Goal: Task Accomplishment & Management: Manage account settings

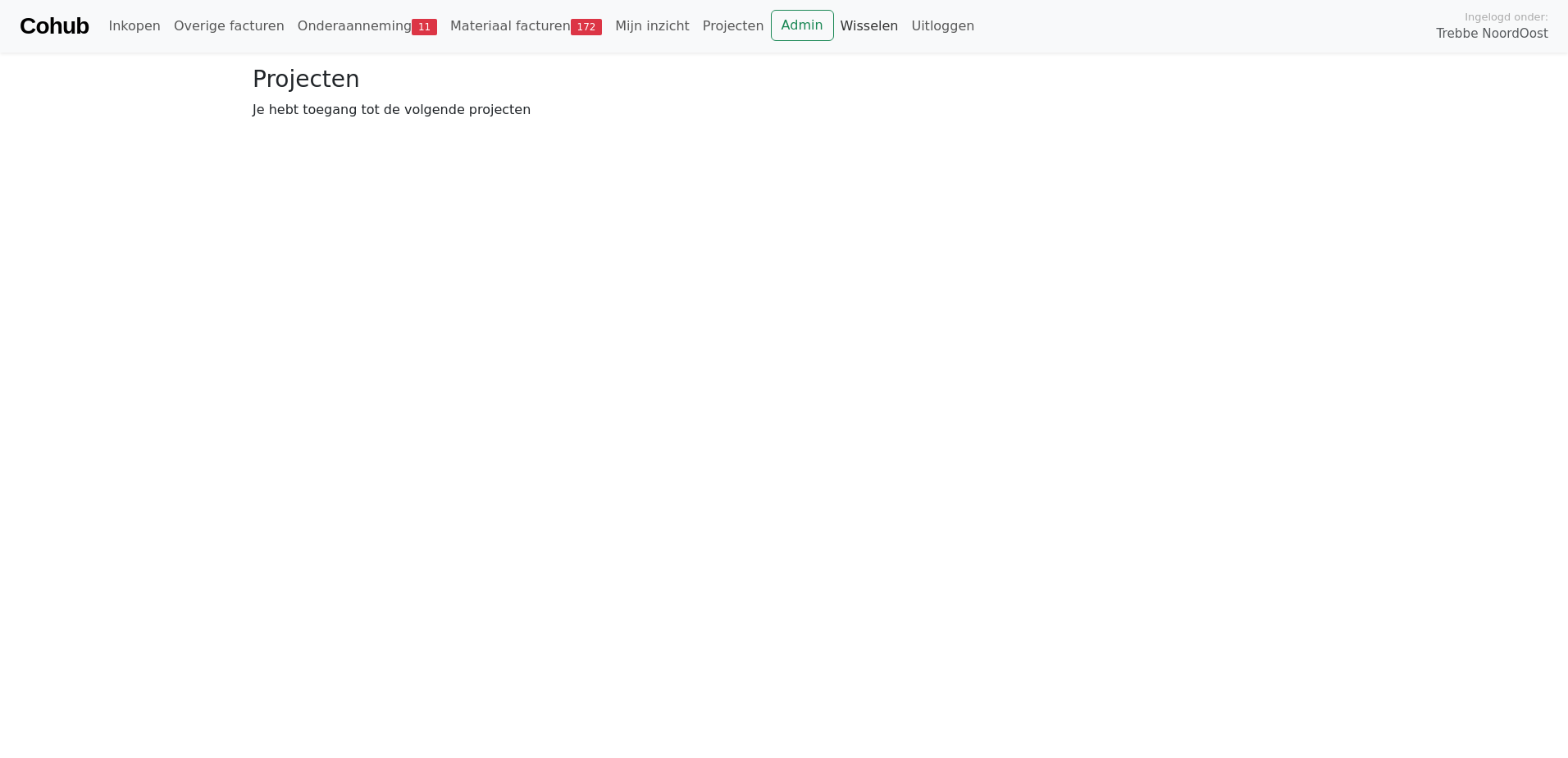
click at [834, 19] on link "Wisselen" at bounding box center [869, 26] width 71 height 33
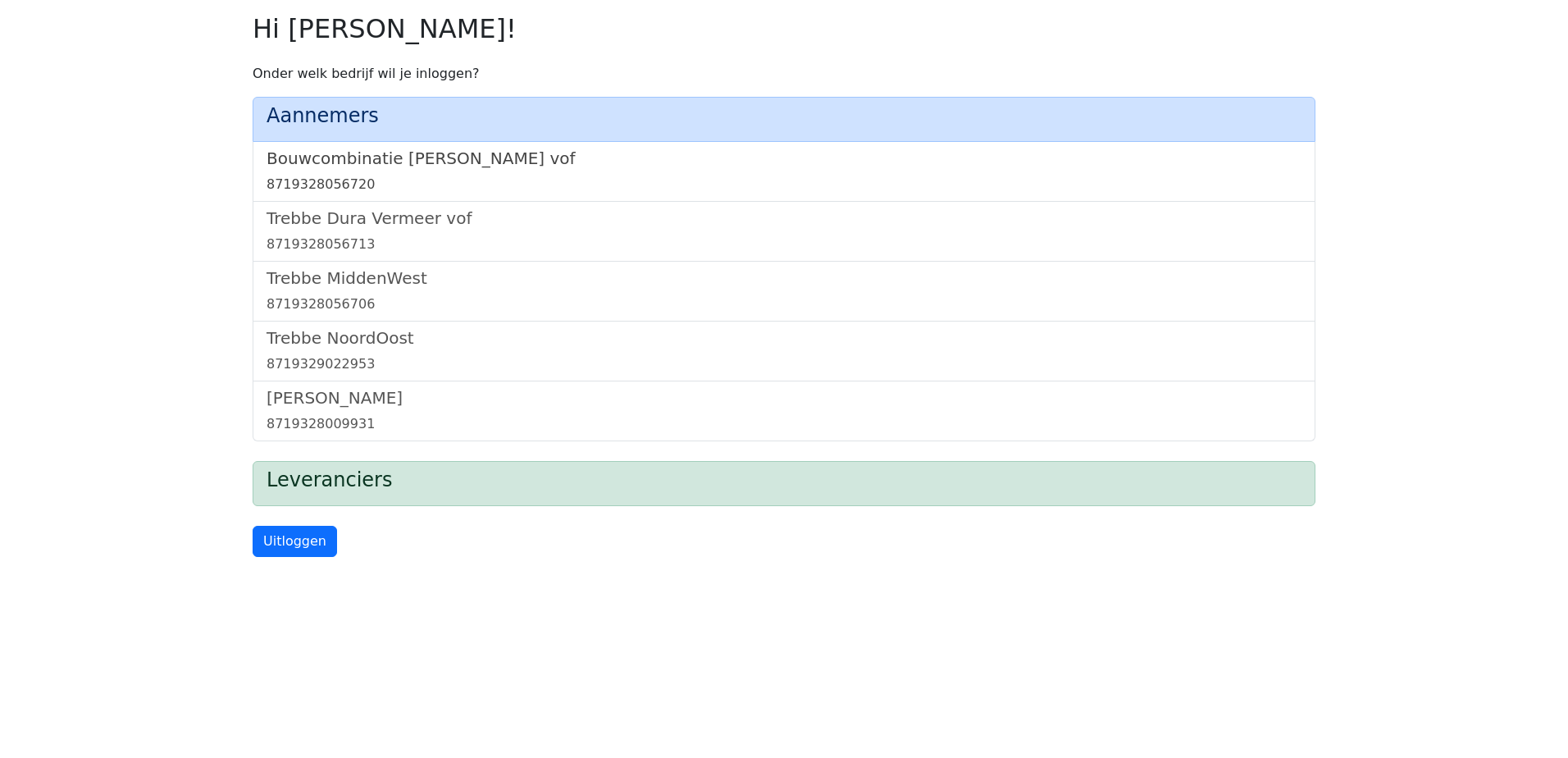
click at [465, 157] on h5 "Bouwcombinatie Trebbe De Nijs vof" at bounding box center [784, 158] width 1035 height 20
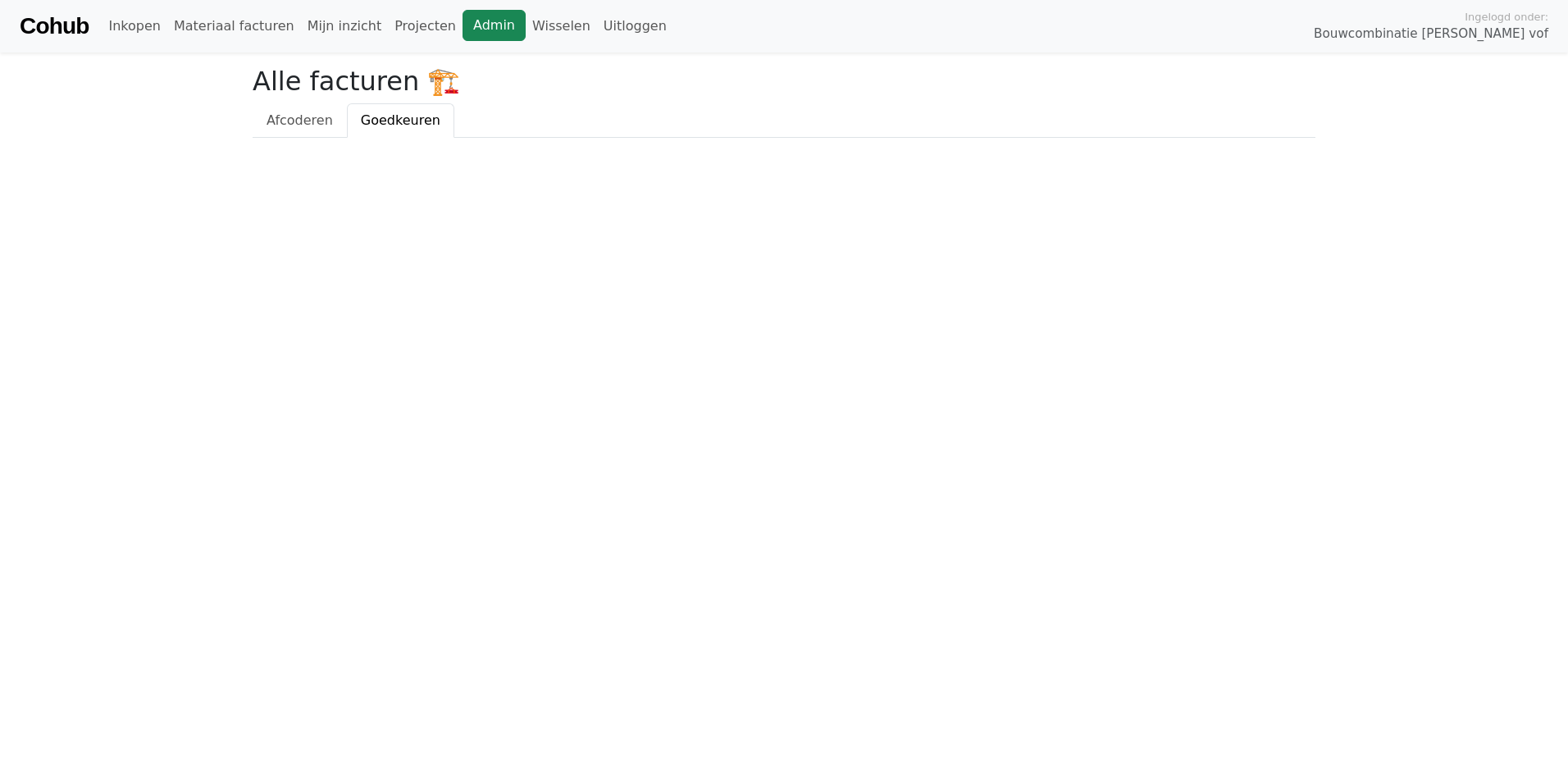
click at [463, 28] on link "Admin" at bounding box center [494, 25] width 64 height 31
click at [526, 31] on link "Wisselen" at bounding box center [561, 26] width 71 height 33
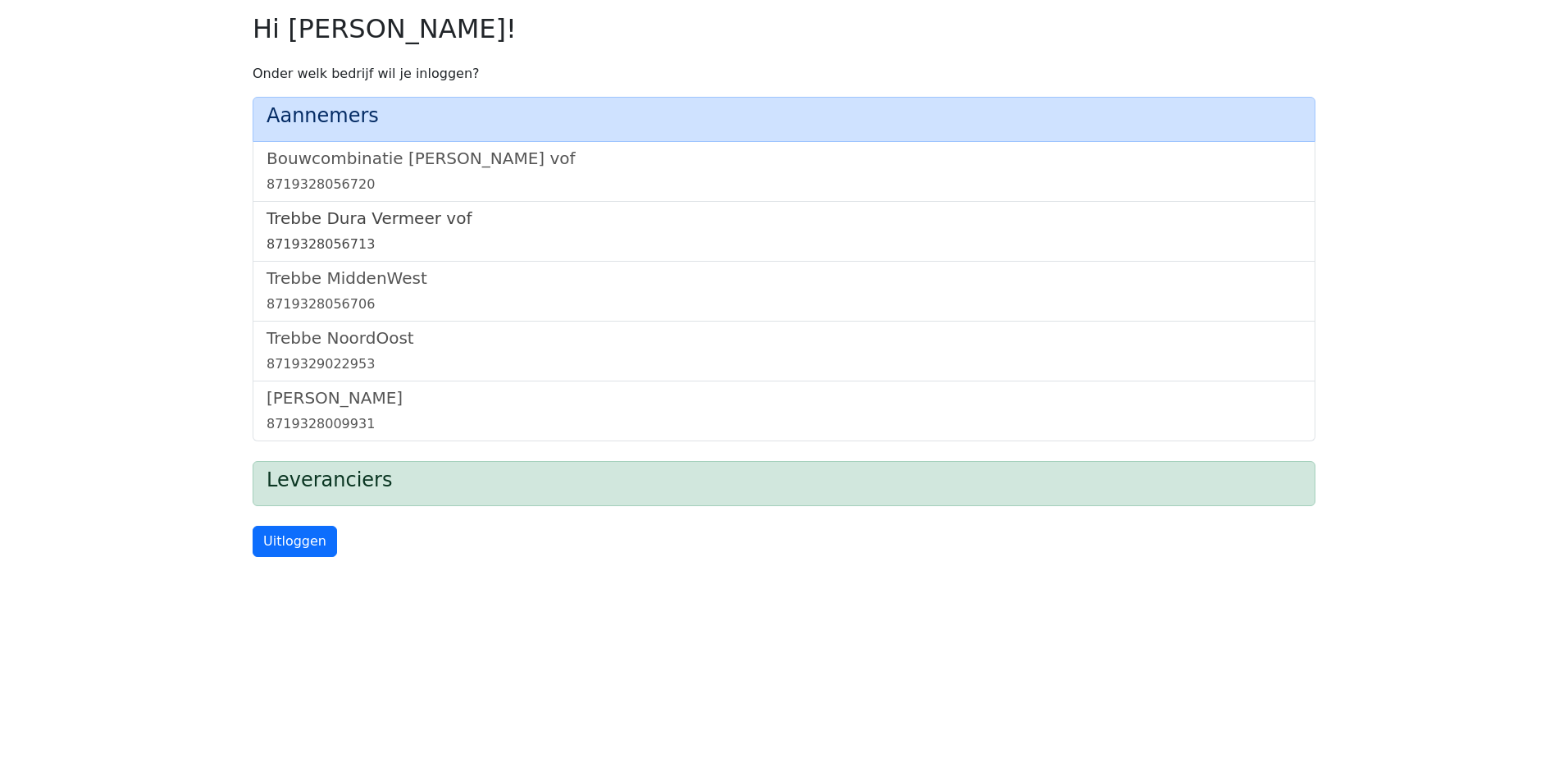
click at [373, 223] on h5 "Trebbe Dura Vermeer vof" at bounding box center [784, 218] width 1035 height 20
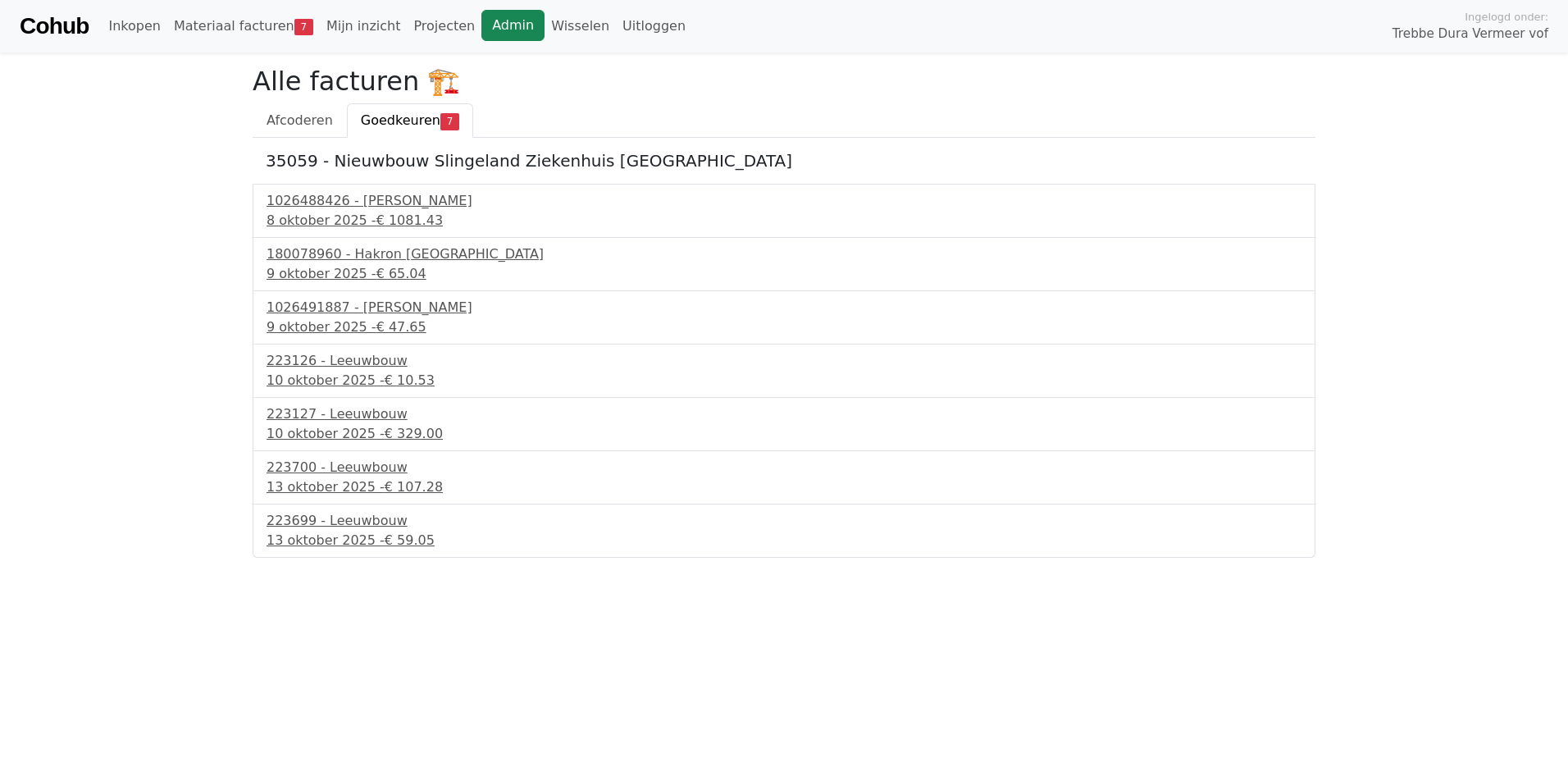
click at [482, 24] on link "Admin" at bounding box center [513, 25] width 64 height 31
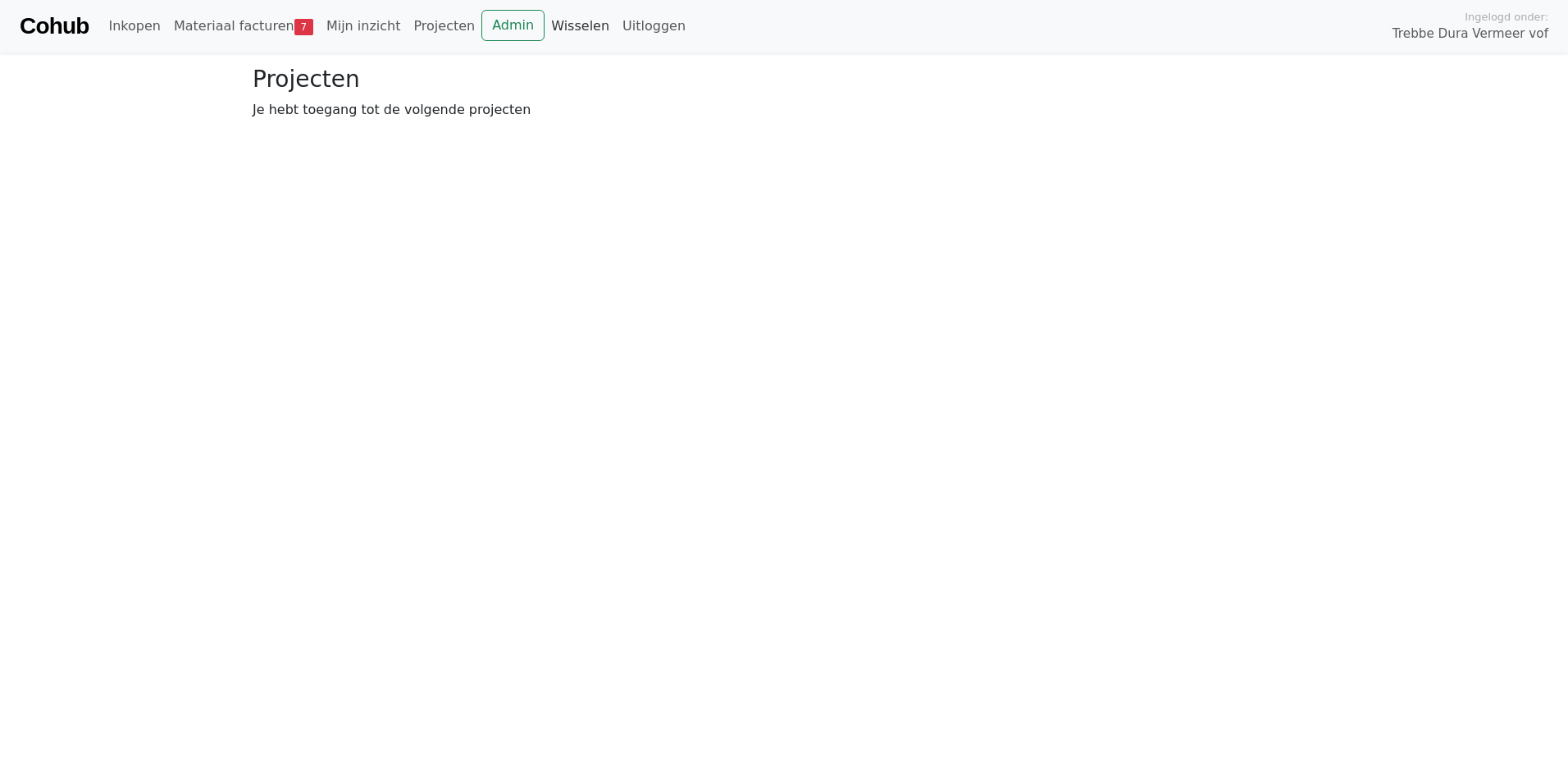
click at [545, 28] on link "Wisselen" at bounding box center [580, 26] width 71 height 33
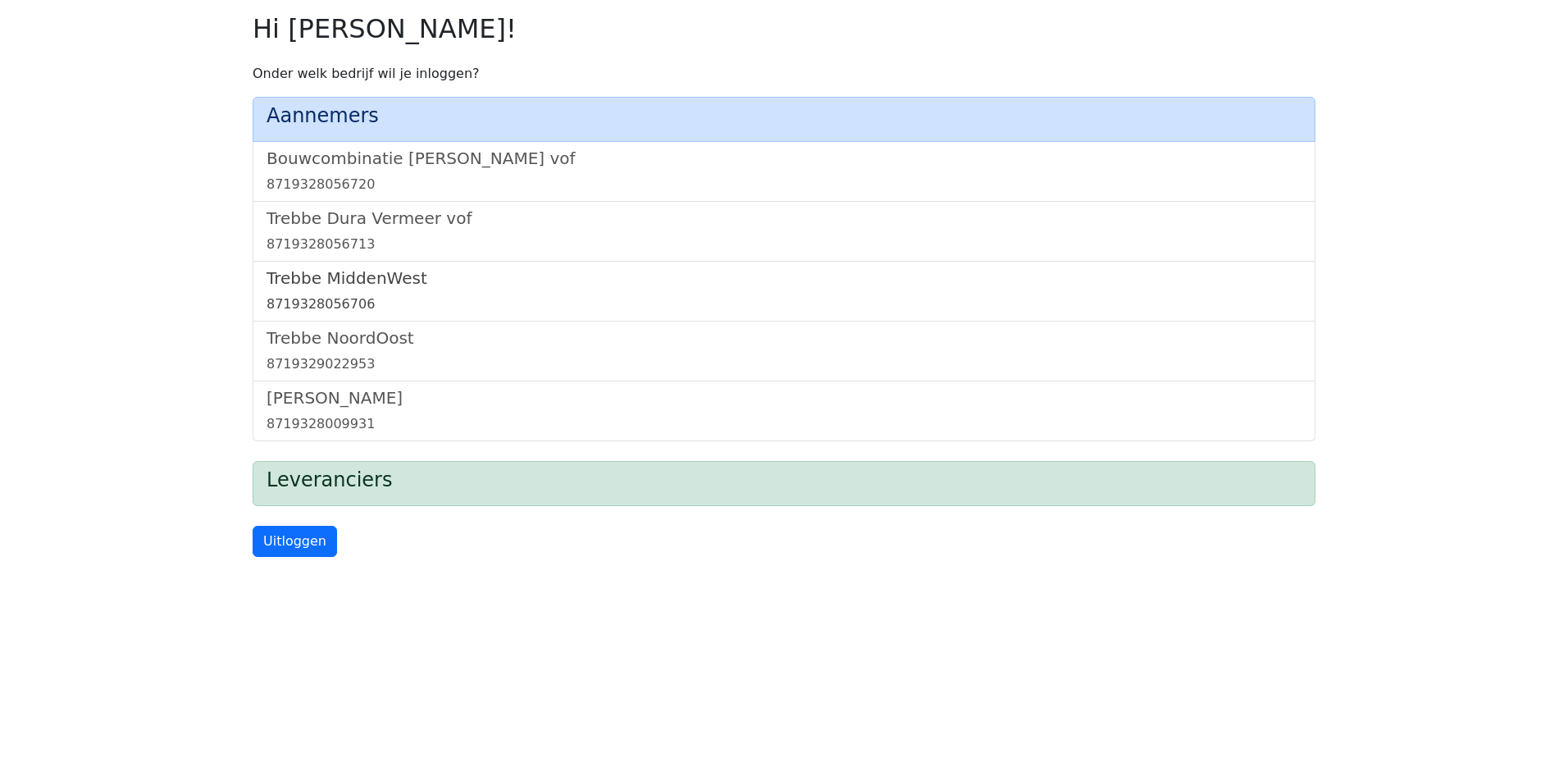
click at [377, 288] on link "Trebbe MiddenWest 8719328056706" at bounding box center [784, 291] width 1035 height 46
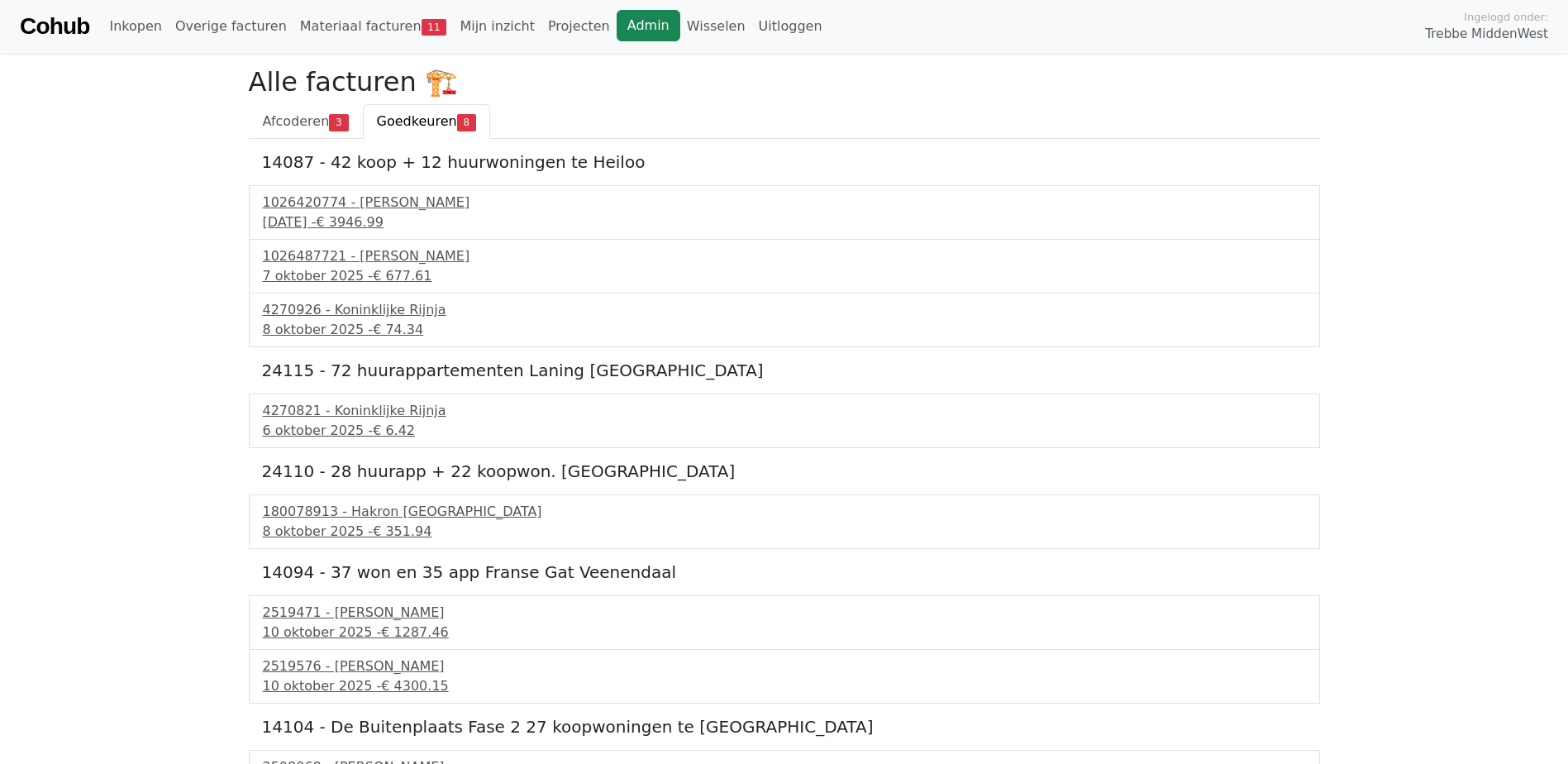
click at [617, 29] on link "Admin" at bounding box center [648, 25] width 64 height 32
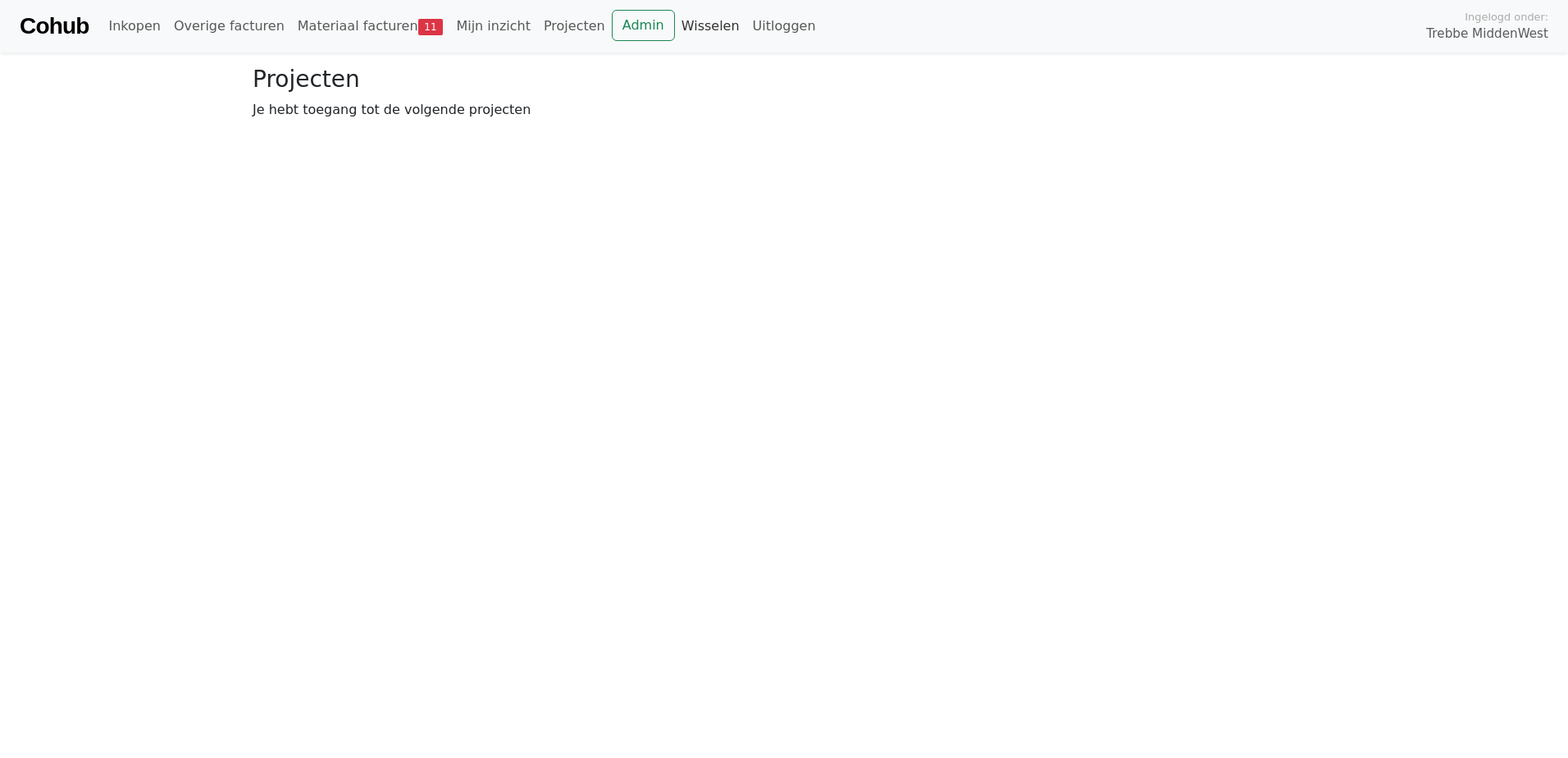
click at [675, 21] on link "Wisselen" at bounding box center [710, 26] width 71 height 33
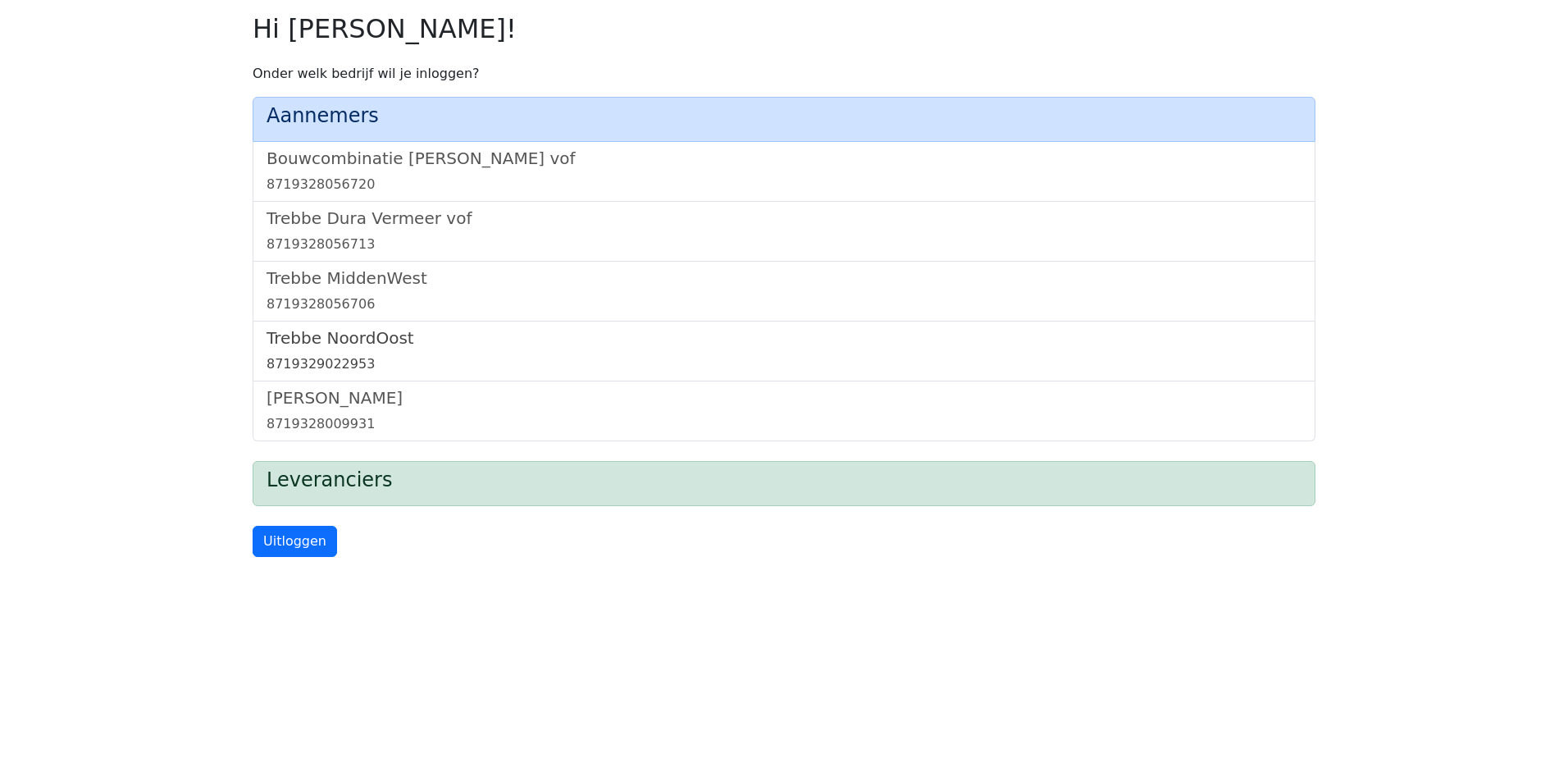
click at [365, 336] on h5 "Trebbe NoordOost" at bounding box center [784, 338] width 1035 height 20
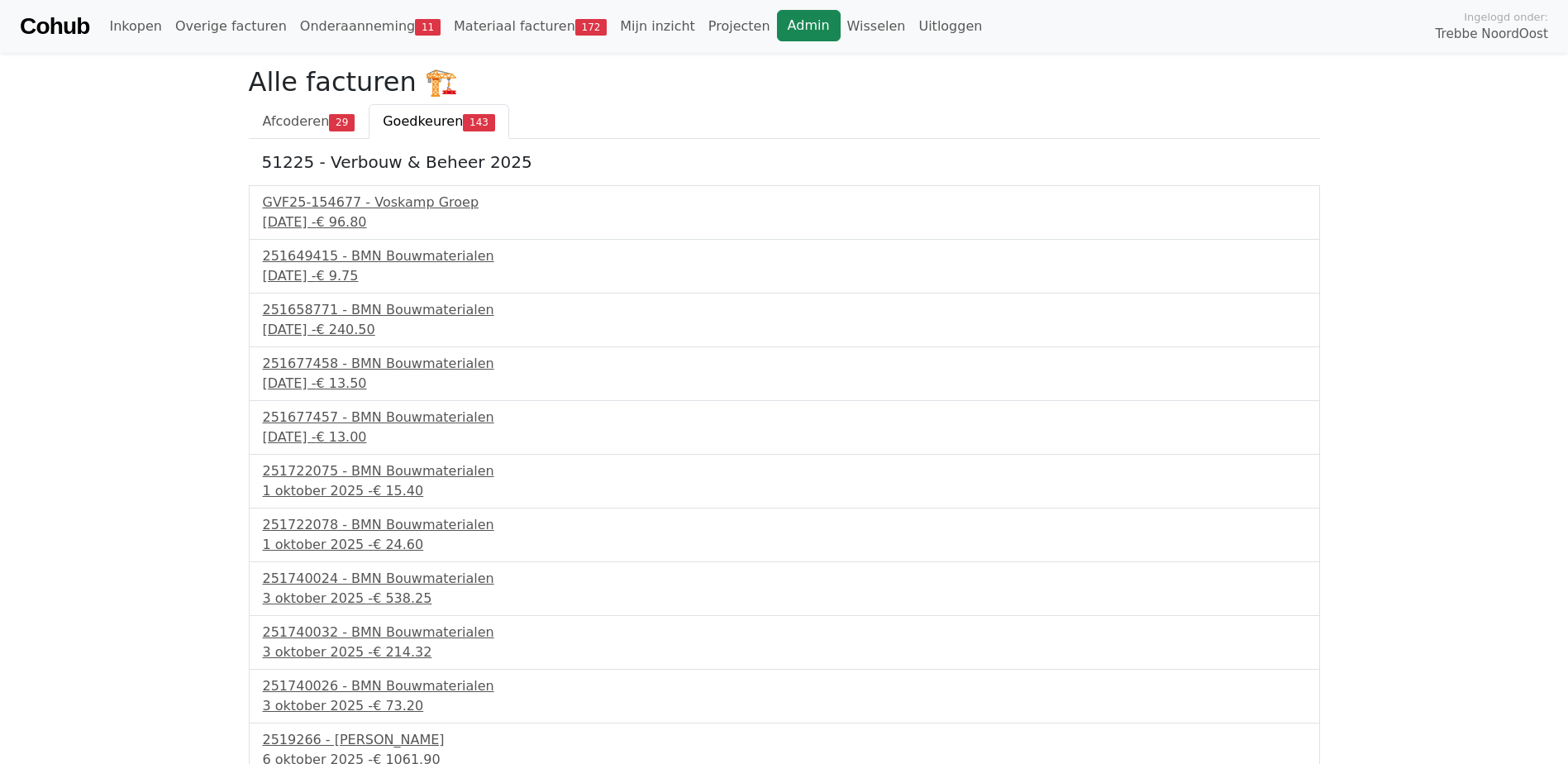
click at [777, 30] on link "Admin" at bounding box center [809, 25] width 64 height 32
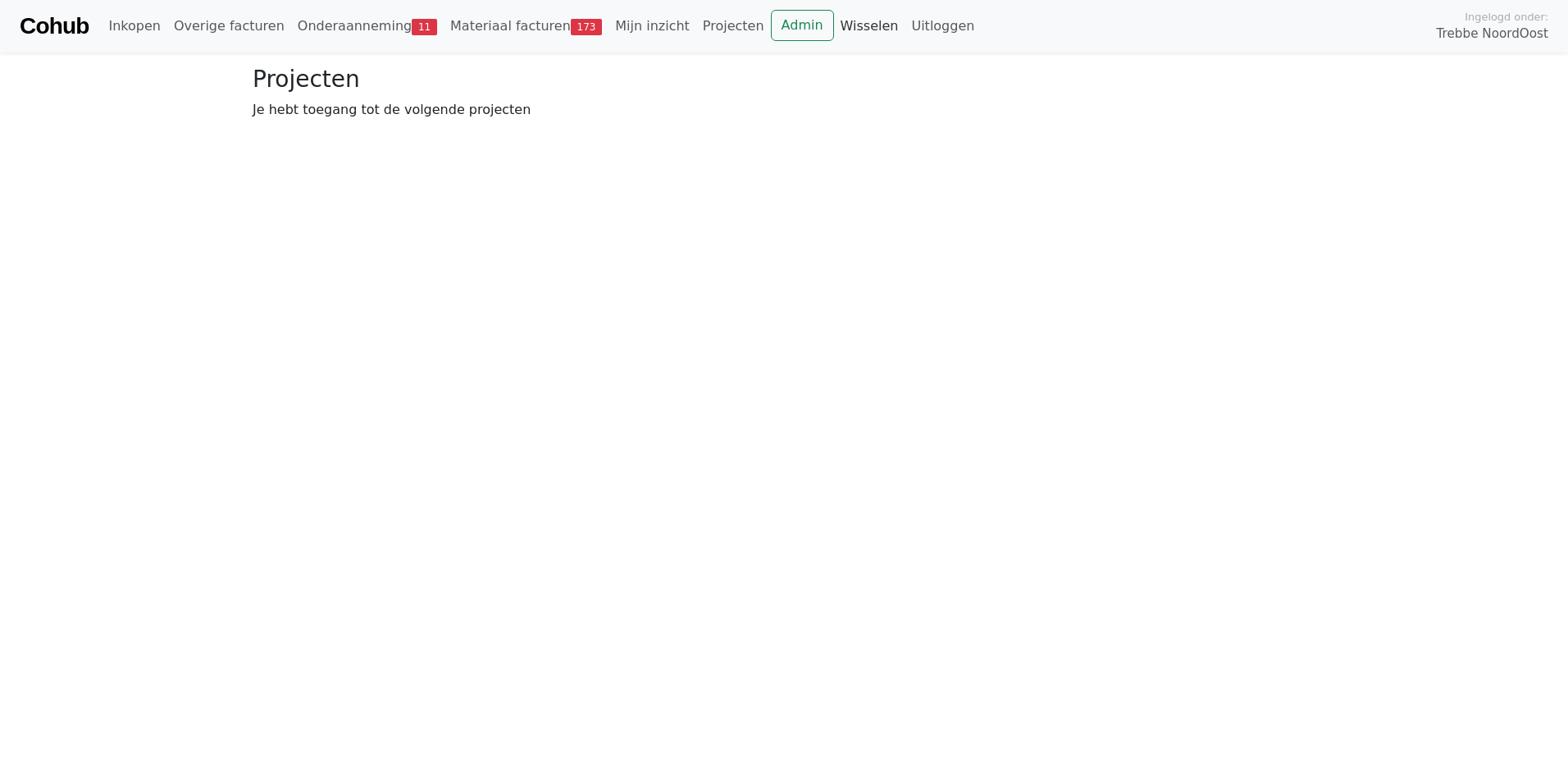
click at [834, 22] on link "Wisselen" at bounding box center [869, 26] width 71 height 33
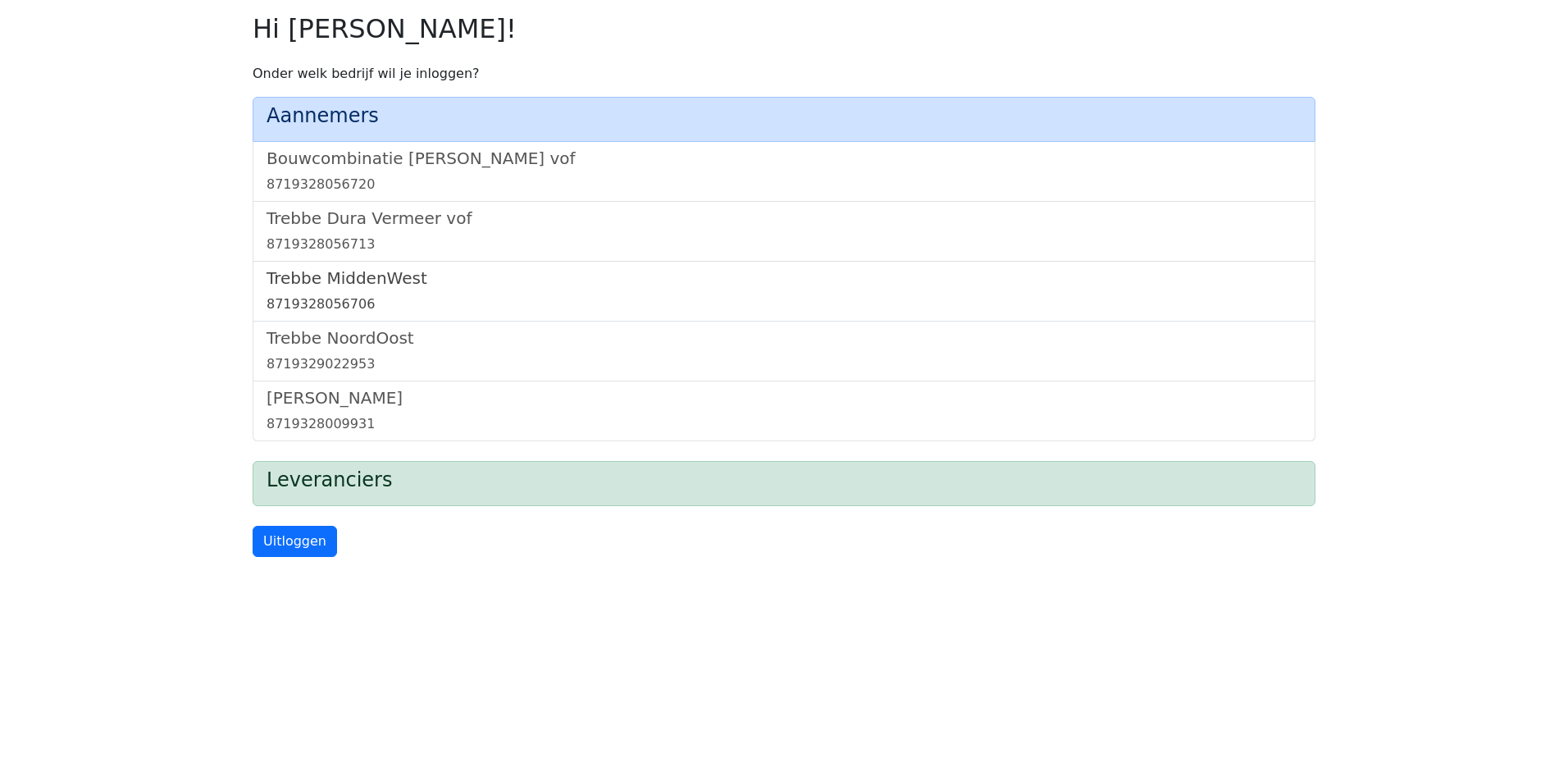
click at [359, 270] on h5 "Trebbe MiddenWest" at bounding box center [784, 278] width 1035 height 20
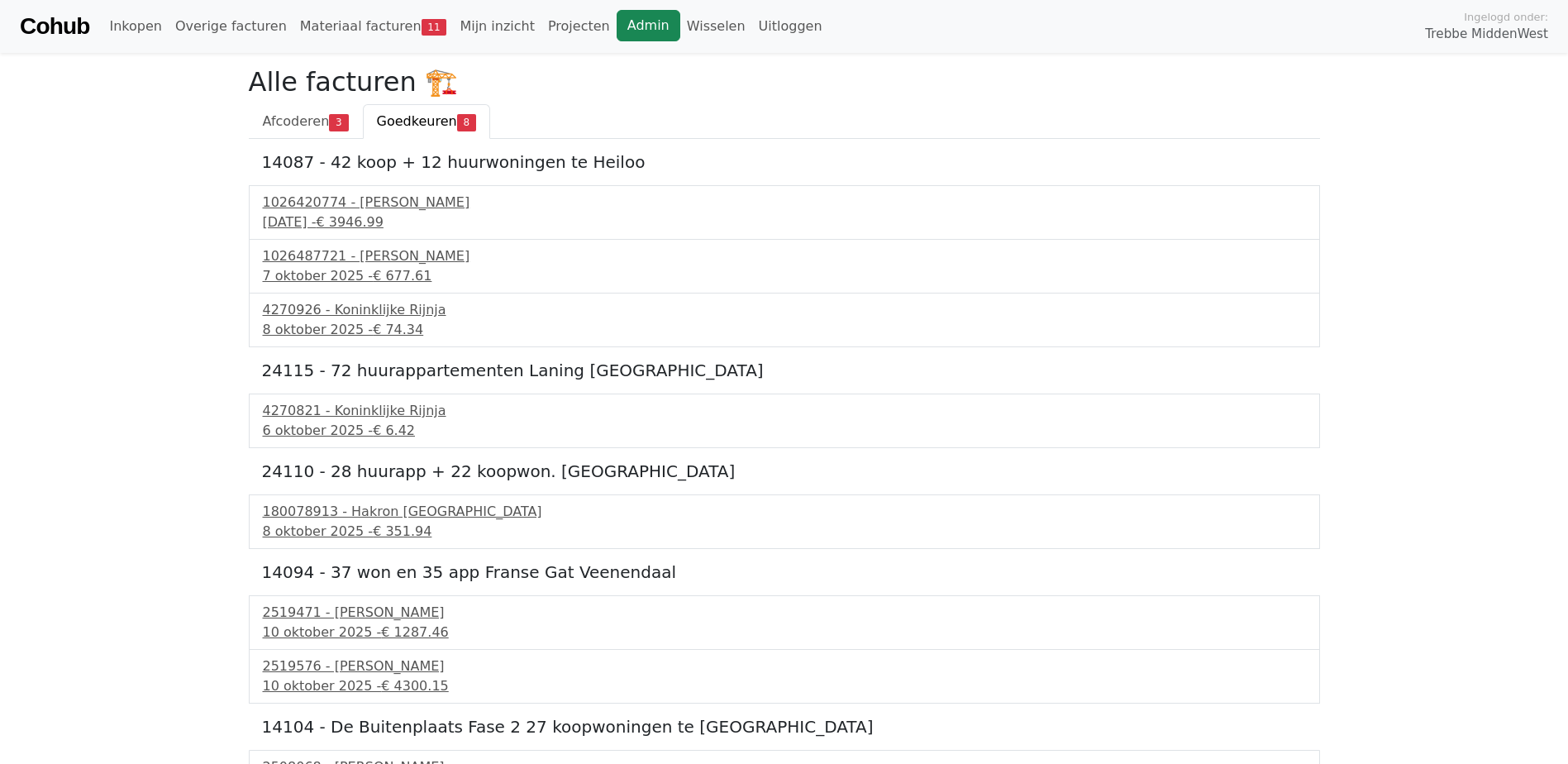
click at [617, 24] on link "Admin" at bounding box center [648, 25] width 64 height 32
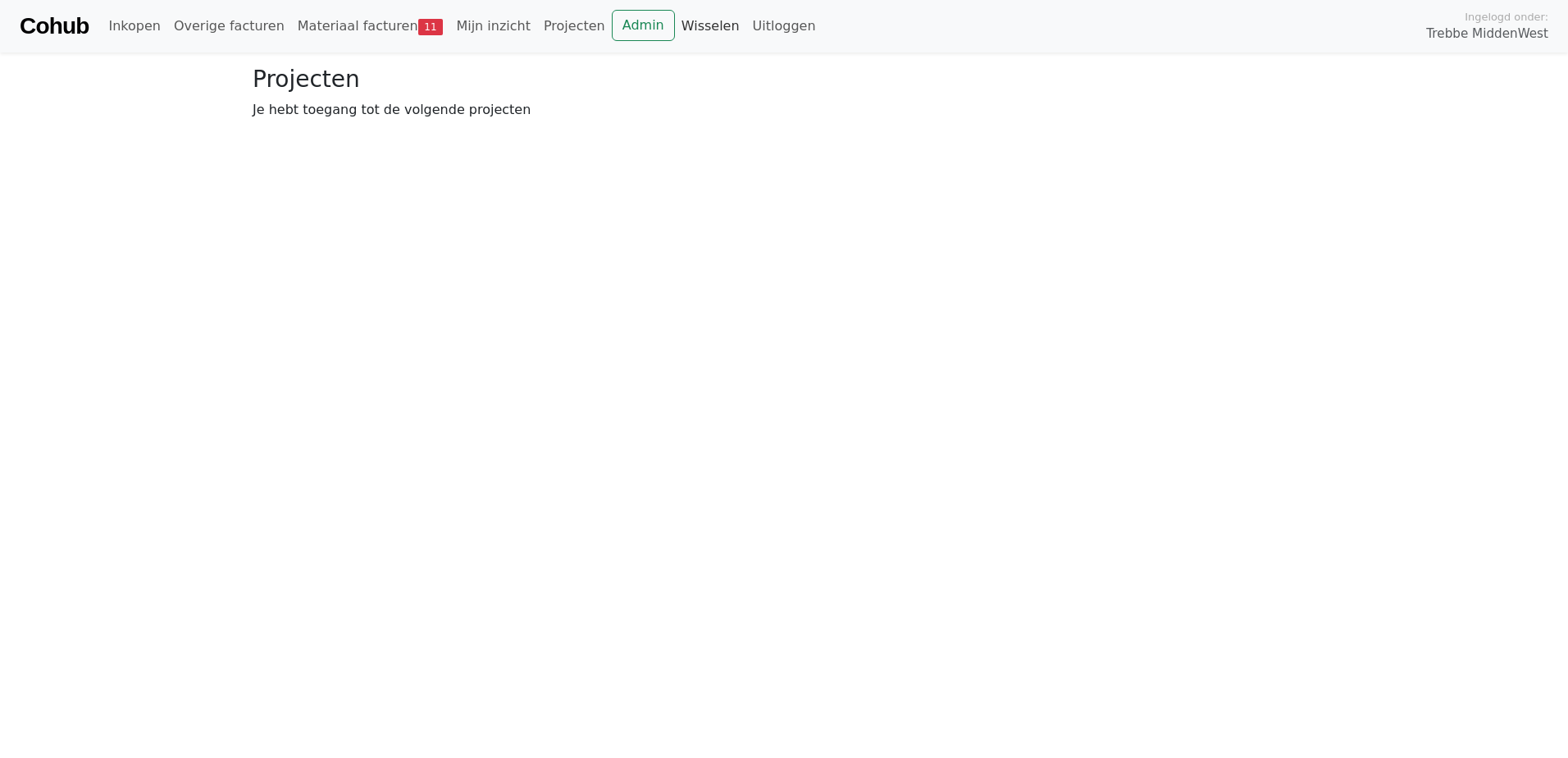
click at [675, 13] on link "Wisselen" at bounding box center [710, 26] width 71 height 33
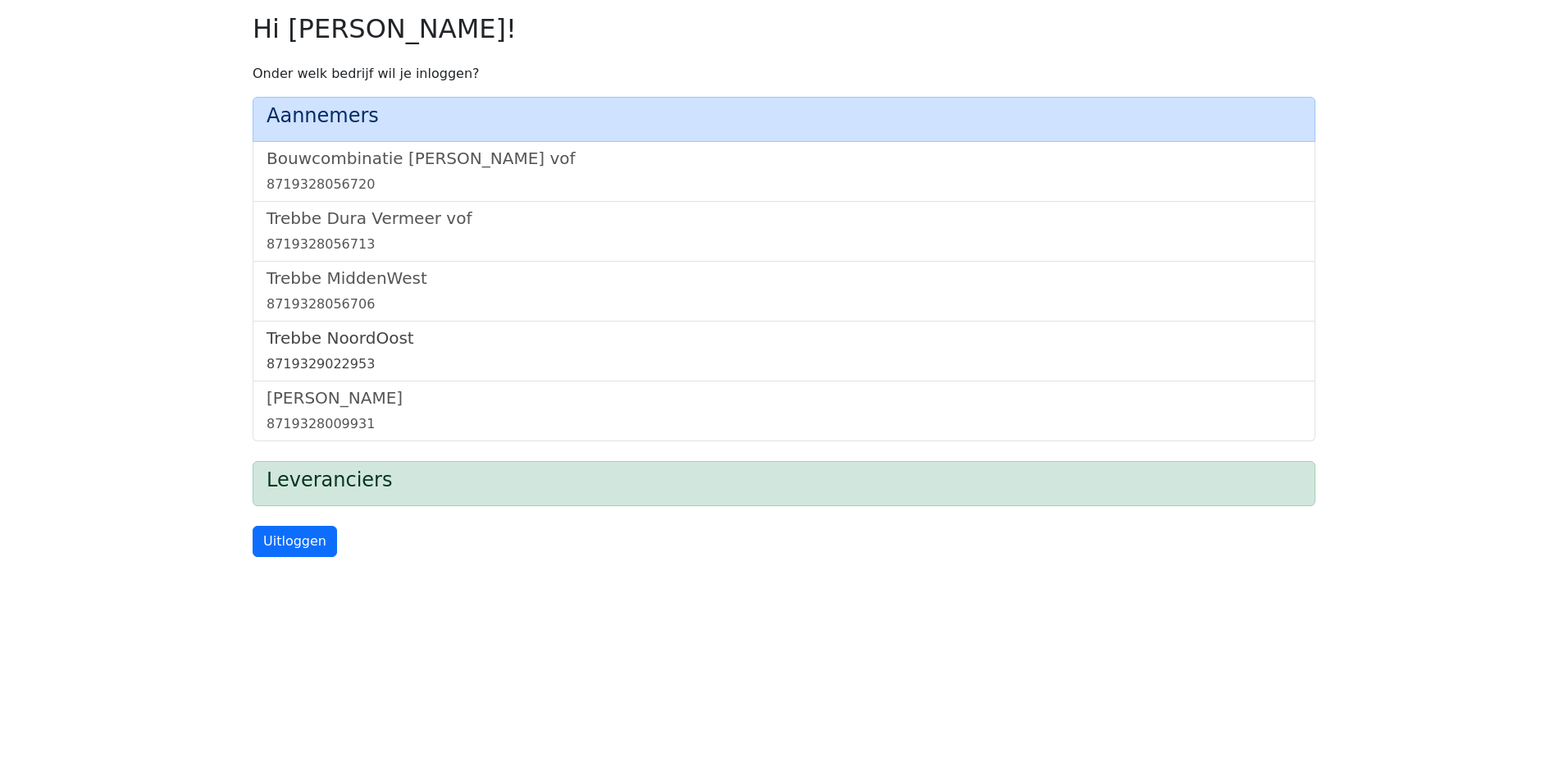
click at [337, 341] on h5 "Trebbe NoordOost" at bounding box center [784, 338] width 1035 height 20
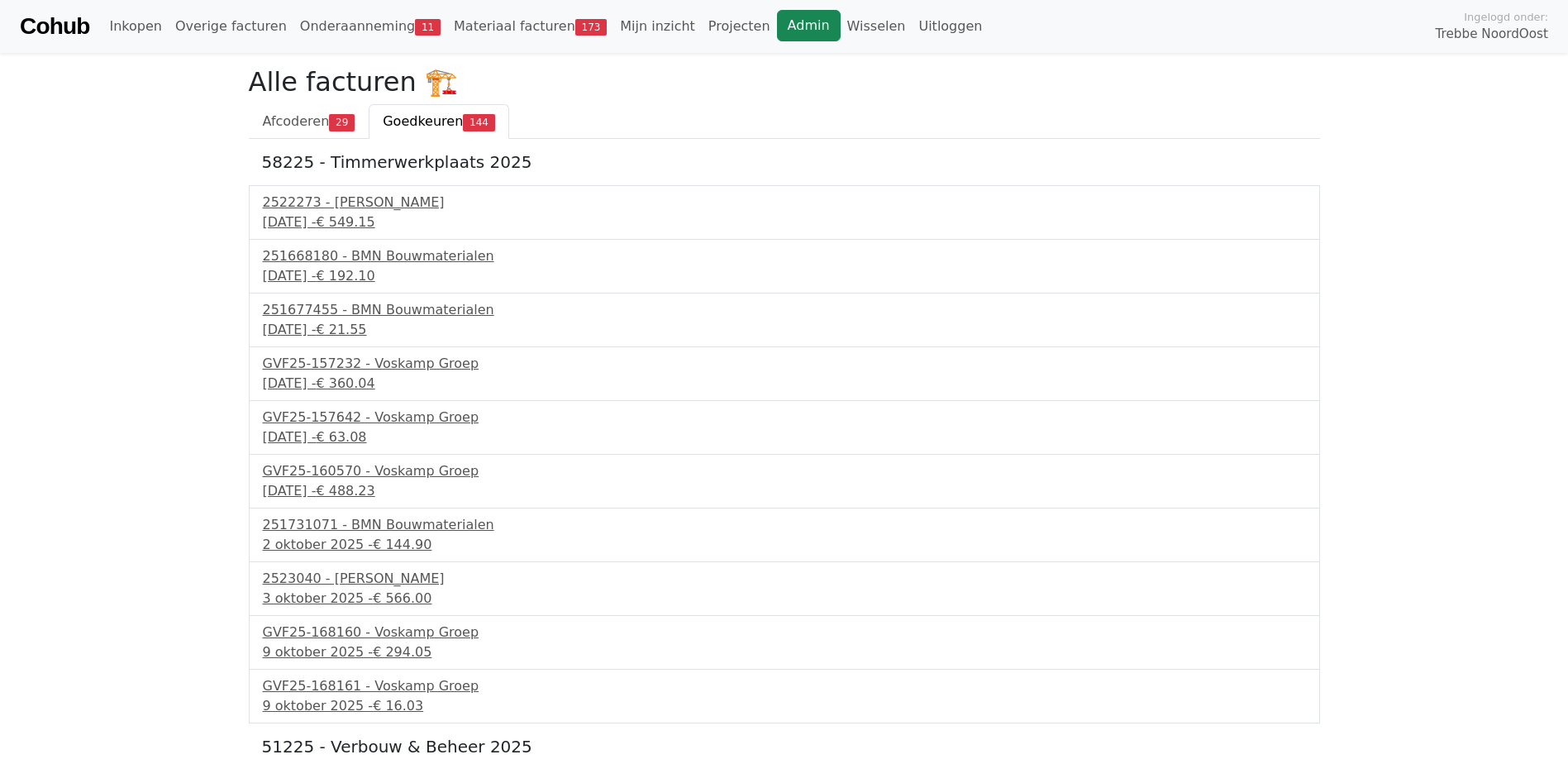
click at [777, 30] on link "Admin" at bounding box center [809, 25] width 64 height 32
